Goal: Find specific page/section: Find specific page/section

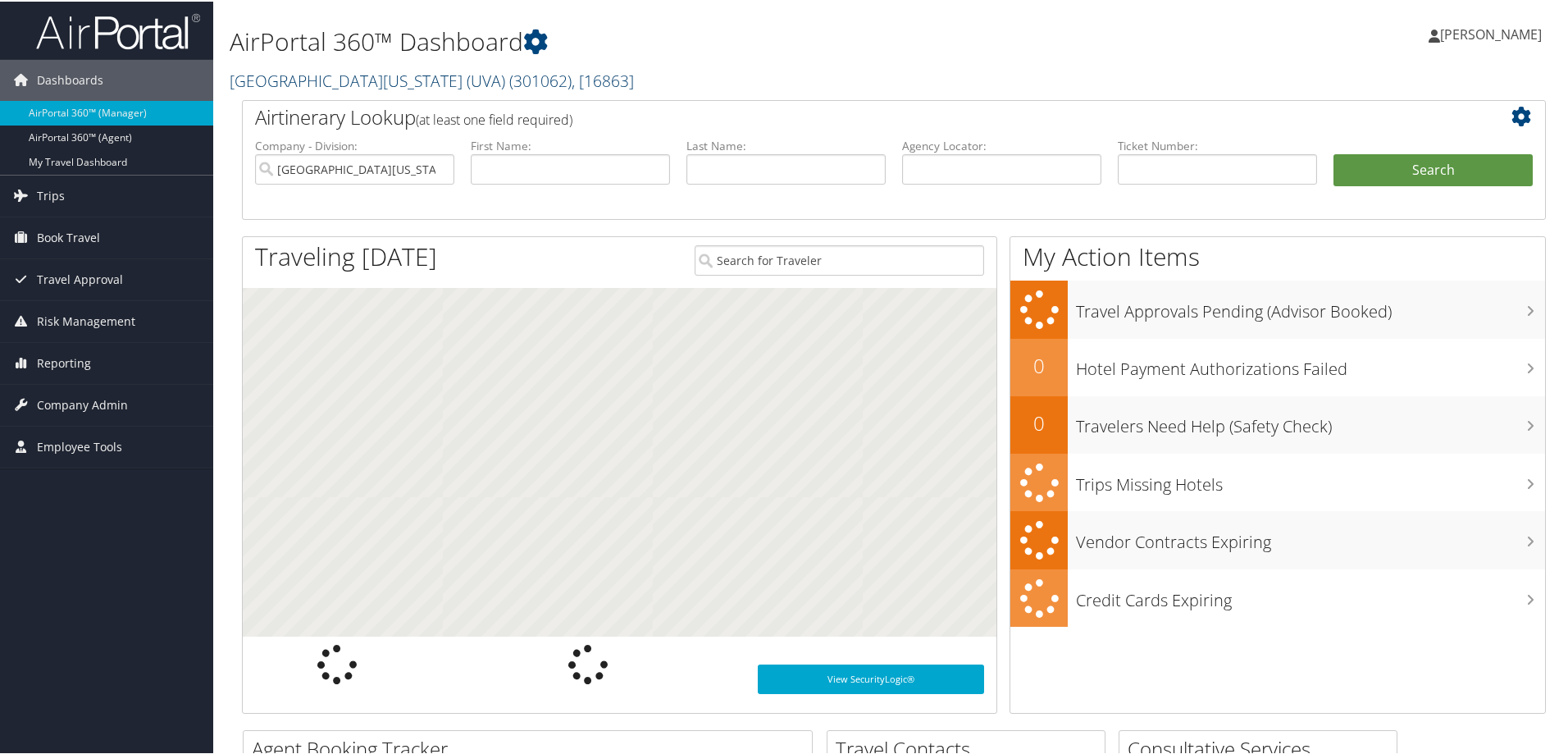
click at [260, 81] on link "University of Virginia (UVA) ( 301062 ) , [ 16863 ]" at bounding box center [432, 79] width 405 height 22
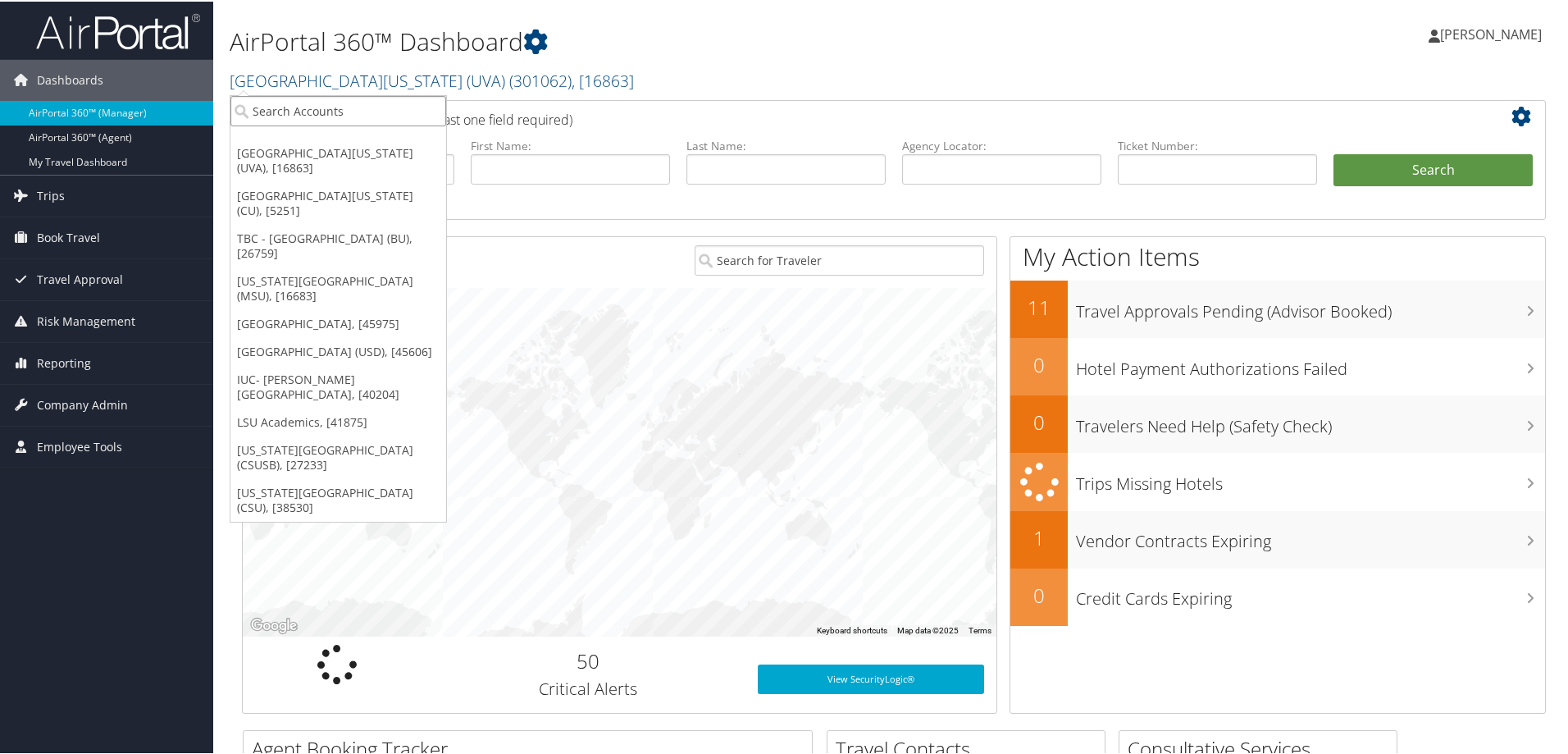
click at [270, 112] on input "search" at bounding box center [339, 109] width 216 height 31
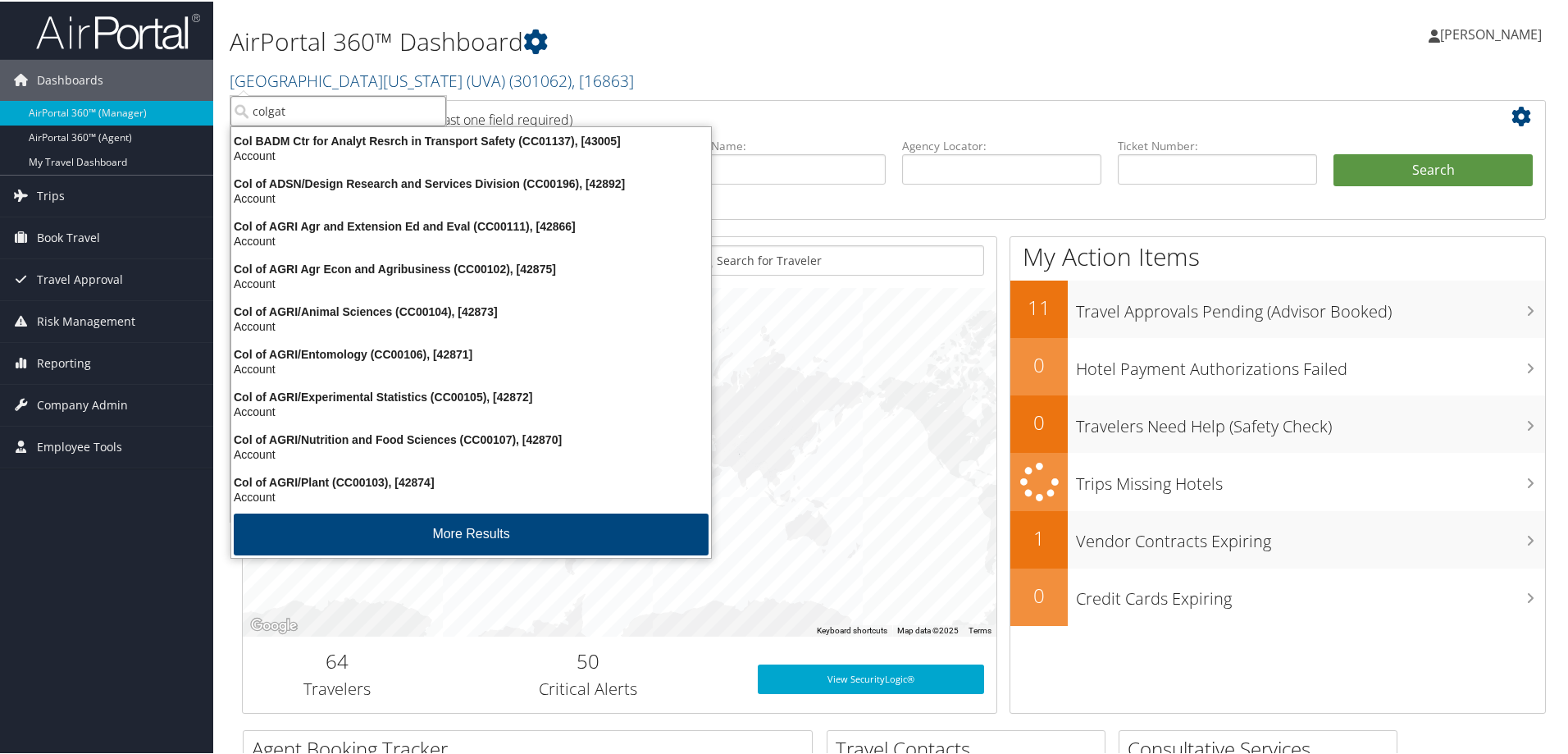
type input "colgate"
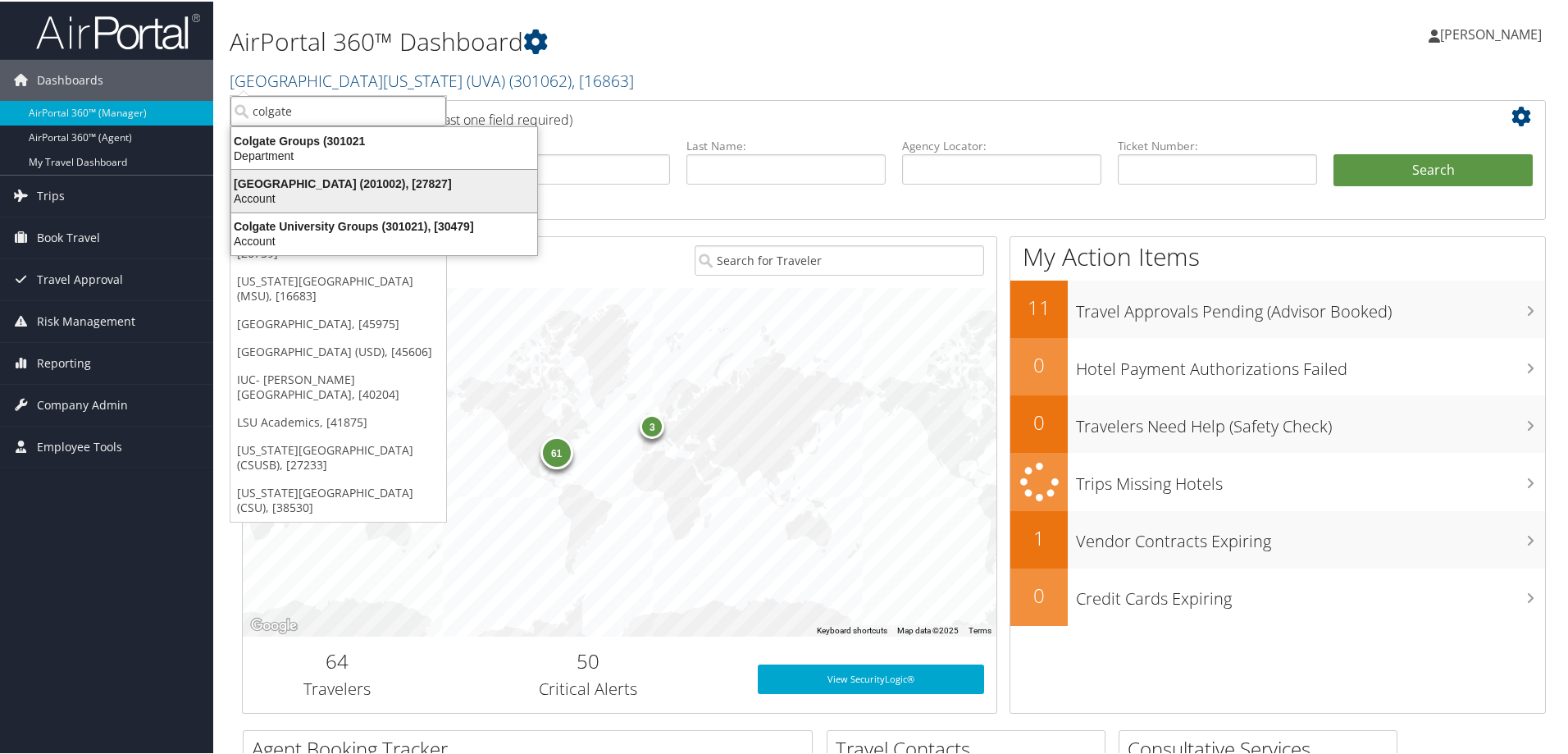
click at [282, 202] on div "Account" at bounding box center [384, 197] width 326 height 15
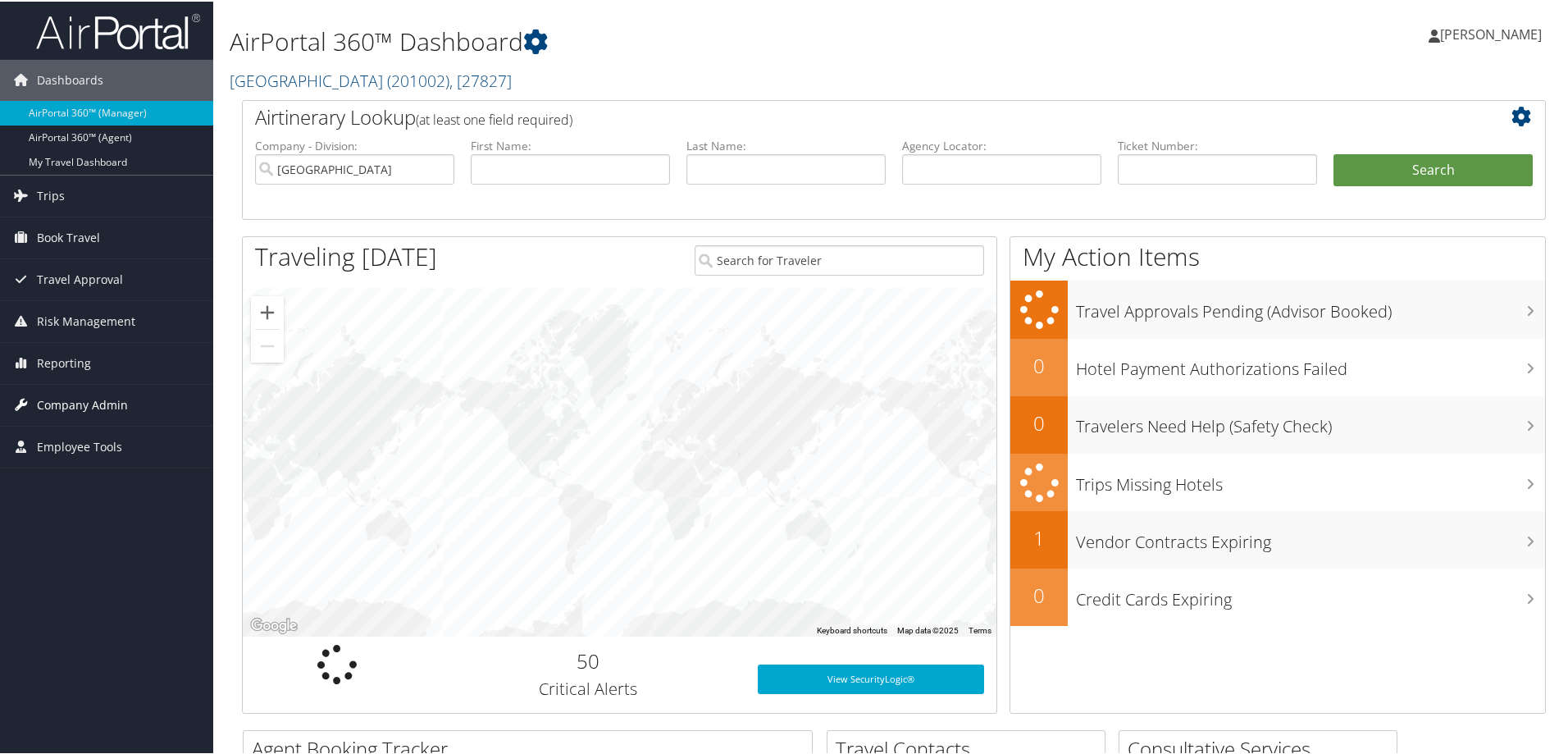
click at [70, 399] on span "Company Admin" at bounding box center [83, 403] width 91 height 41
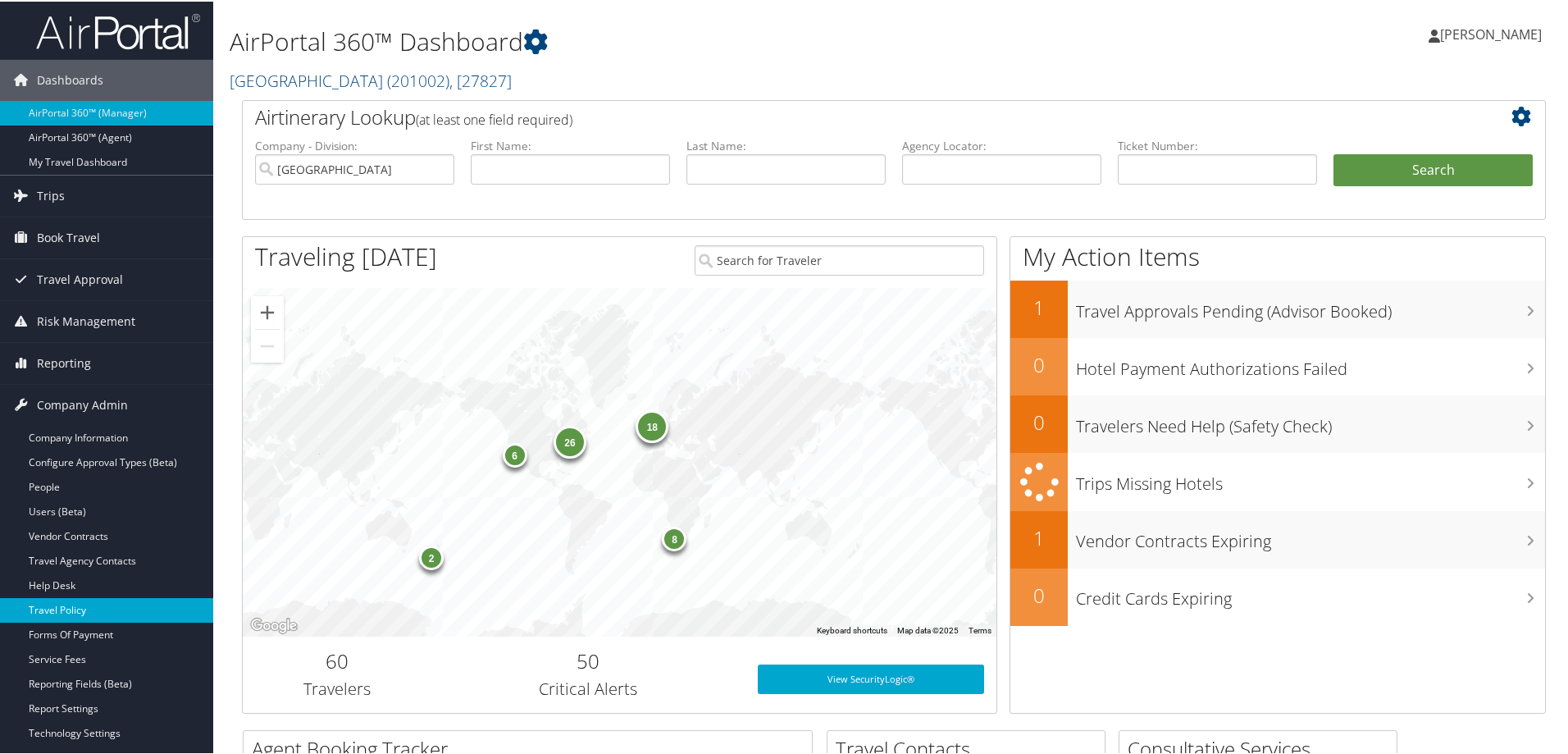
click at [58, 605] on link "Travel Policy" at bounding box center [106, 608] width 213 height 25
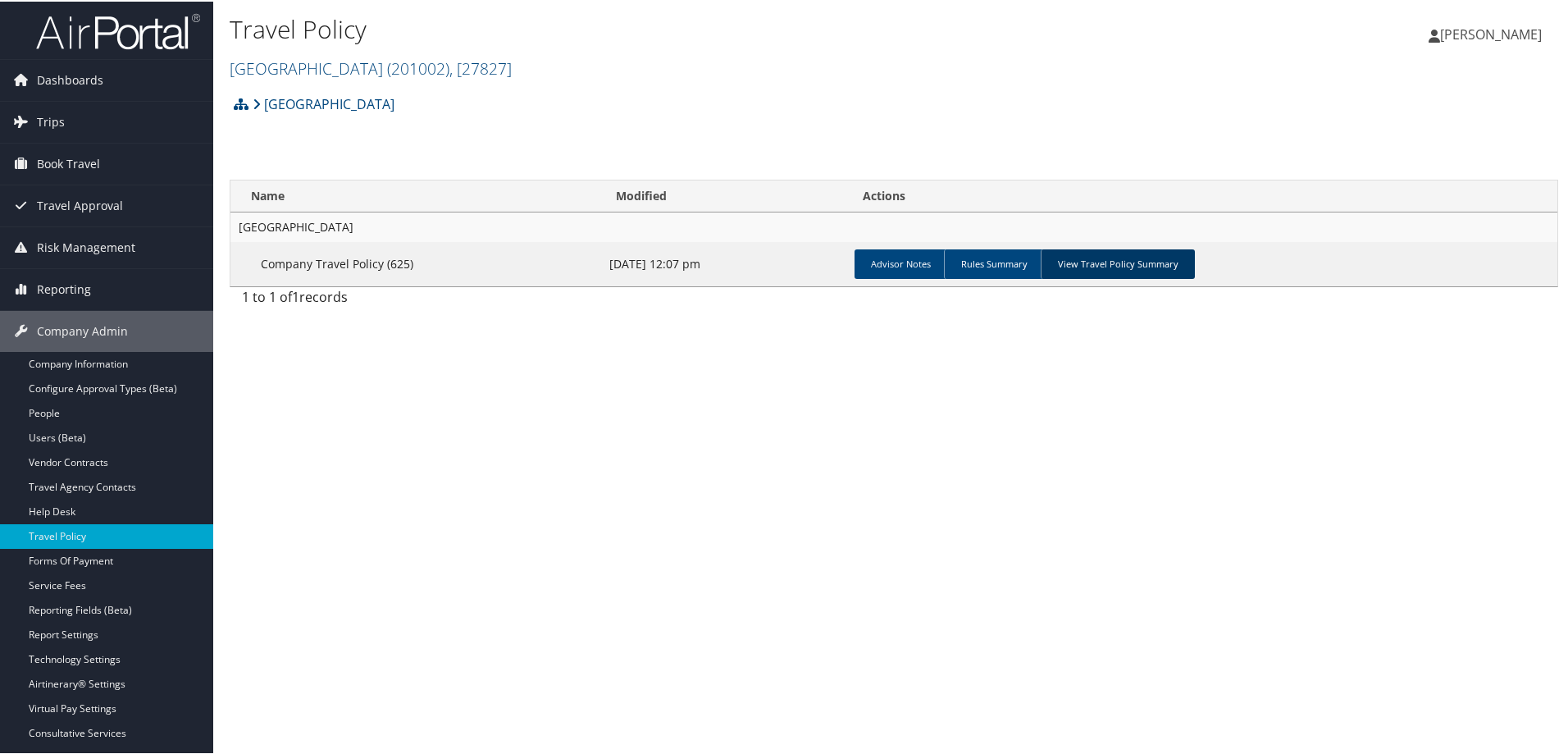
click at [1105, 261] on link "View Travel Policy Summary" at bounding box center [1118, 262] width 155 height 30
